Goal: Find contact information: Find contact information

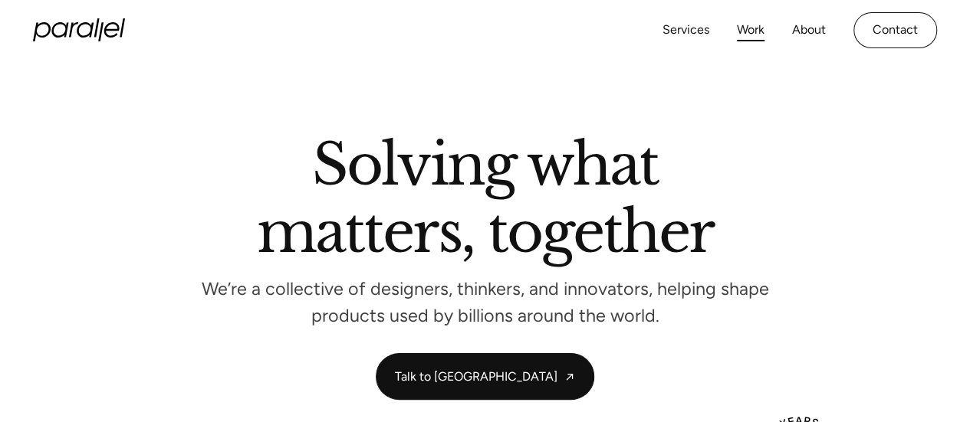
click at [752, 34] on link "Work" at bounding box center [751, 30] width 28 height 22
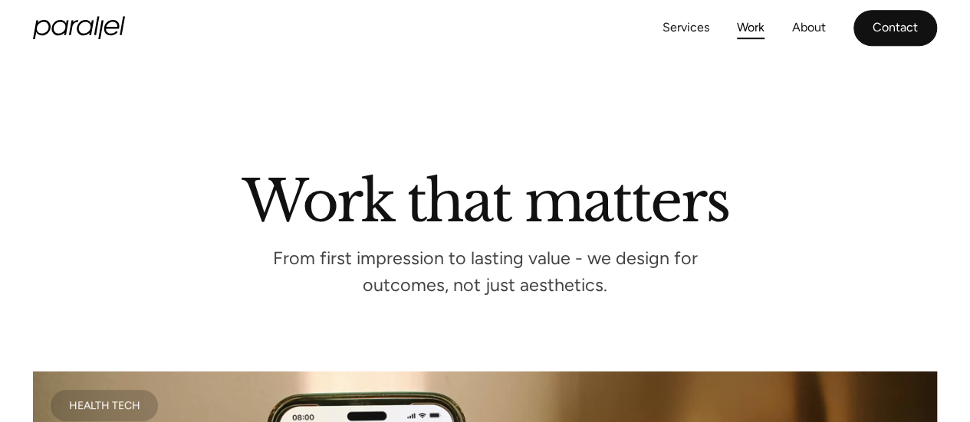
click at [895, 21] on link "Contact" at bounding box center [895, 28] width 84 height 36
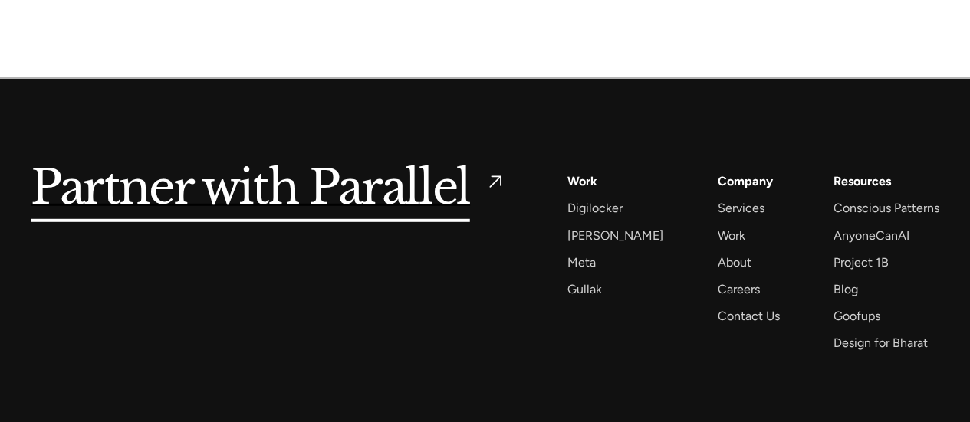
scroll to position [2196, 0]
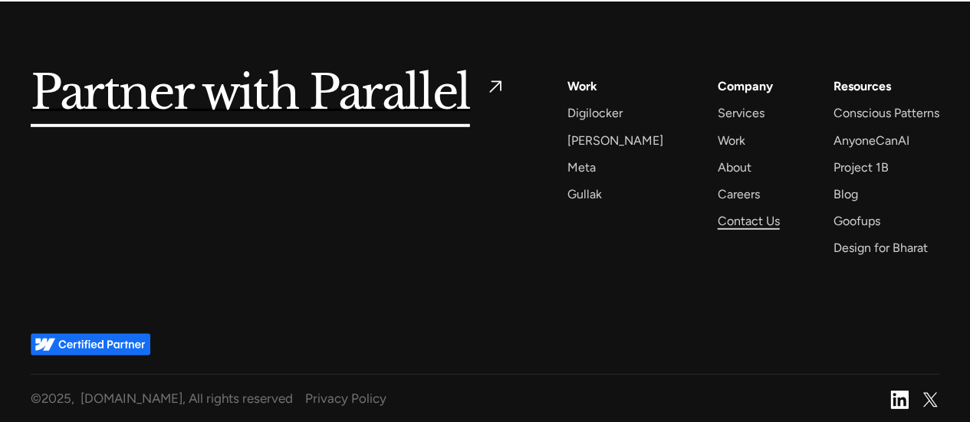
click at [736, 218] on div "Contact Us" at bounding box center [748, 221] width 62 height 21
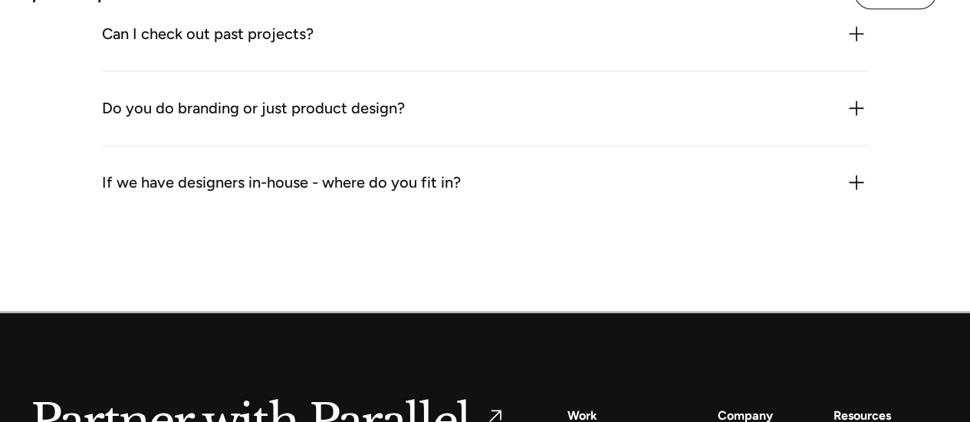
scroll to position [2196, 0]
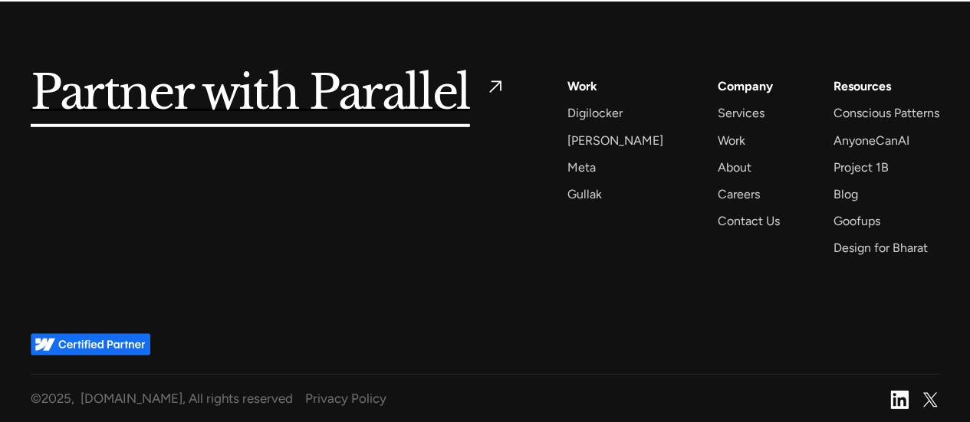
click at [894, 399] on img at bounding box center [899, 400] width 18 height 18
click at [717, 190] on div "Careers" at bounding box center [738, 194] width 42 height 21
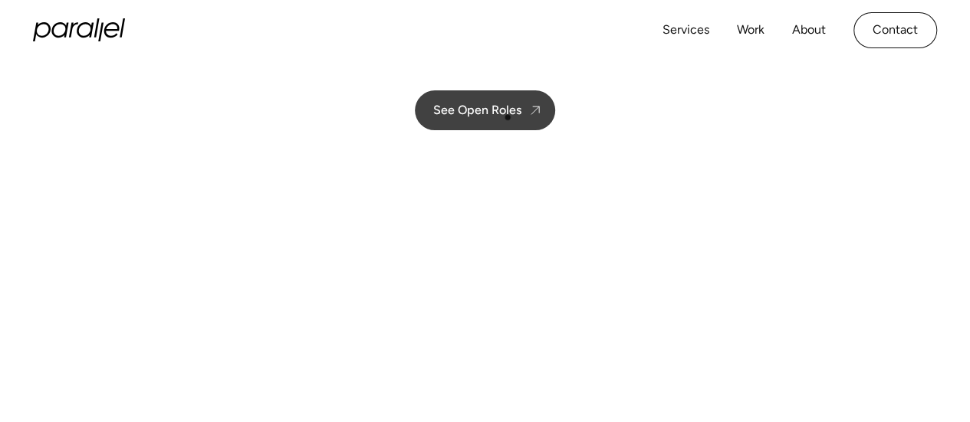
click at [508, 117] on div "See Open Roles" at bounding box center [477, 110] width 88 height 15
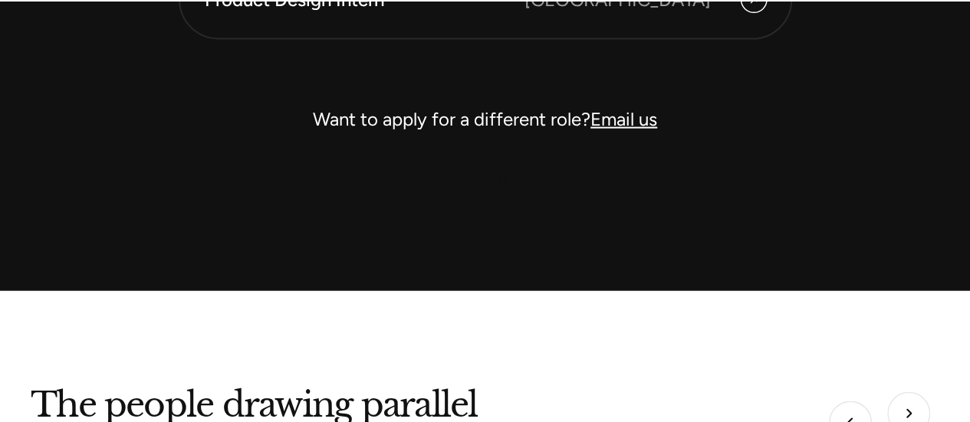
scroll to position [4588, 0]
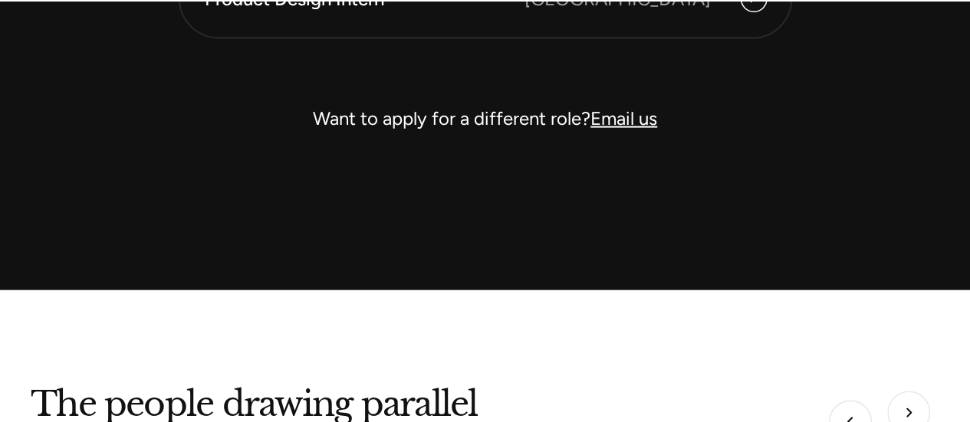
click at [640, 113] on link "Email us" at bounding box center [623, 118] width 67 height 22
drag, startPoint x: 760, startPoint y: 158, endPoint x: 724, endPoint y: 142, distance: 39.5
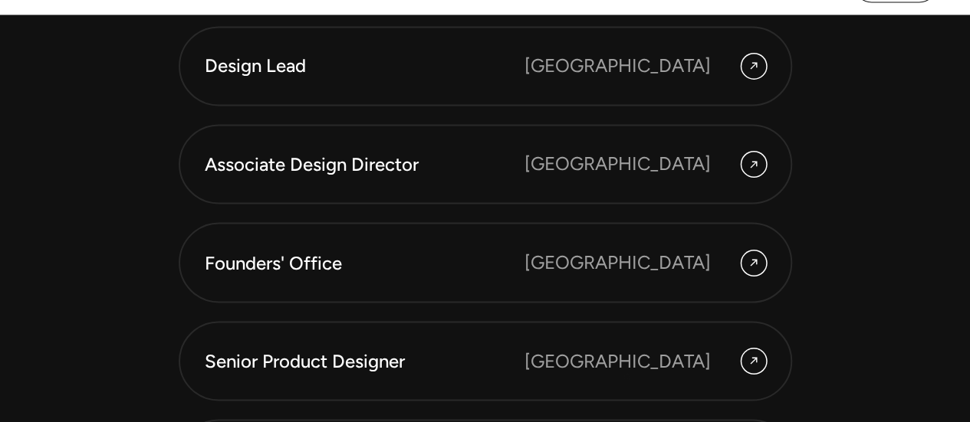
scroll to position [4435, 0]
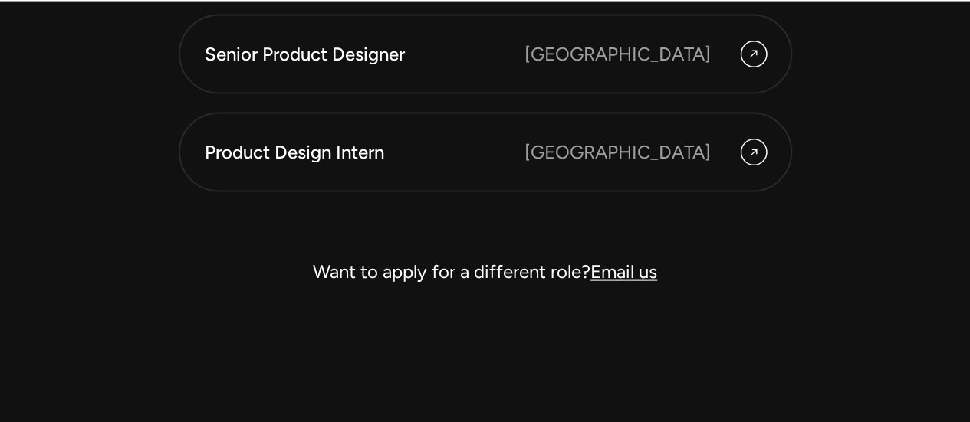
click at [640, 271] on link "Email us" at bounding box center [623, 272] width 67 height 22
click at [640, 272] on link "Email us" at bounding box center [623, 272] width 67 height 22
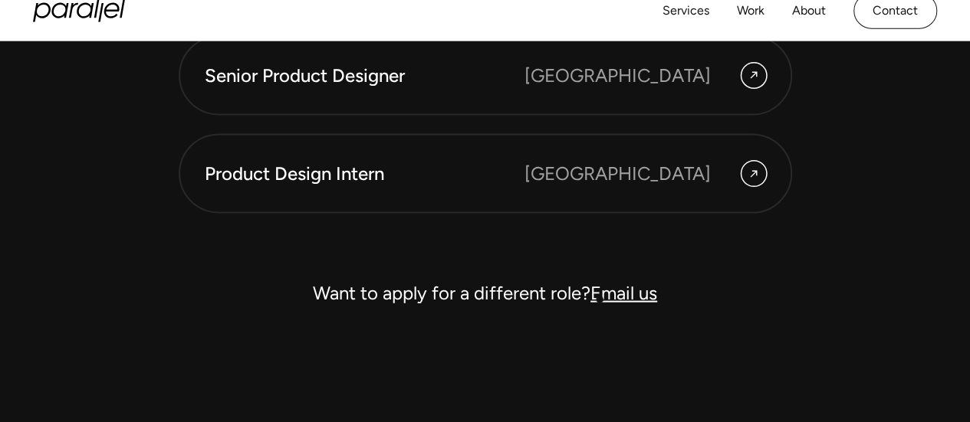
scroll to position [4358, 0]
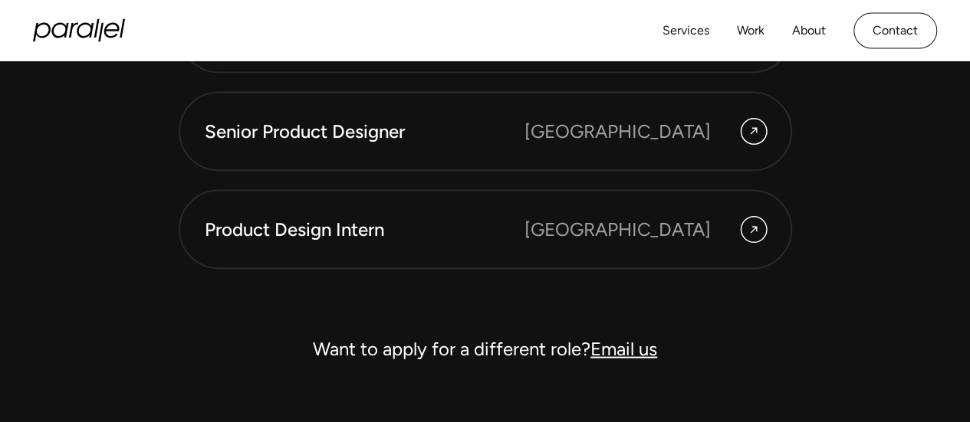
drag, startPoint x: 598, startPoint y: 328, endPoint x: 622, endPoint y: 351, distance: 33.6
